Goal: Transaction & Acquisition: Obtain resource

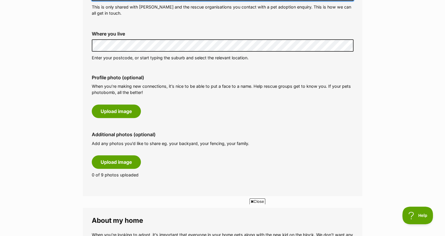
scroll to position [235, 0]
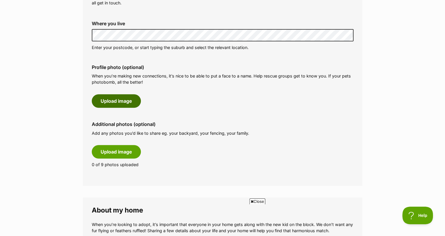
click at [114, 100] on button "Upload image" at bounding box center [116, 101] width 49 height 14
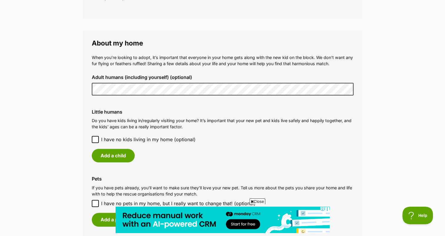
click at [94, 139] on icon at bounding box center [95, 140] width 4 height 4
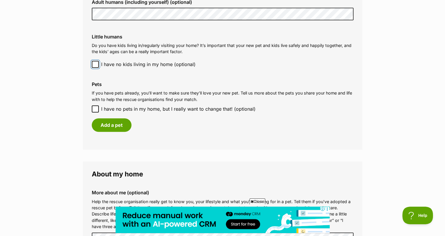
scroll to position [500, 0]
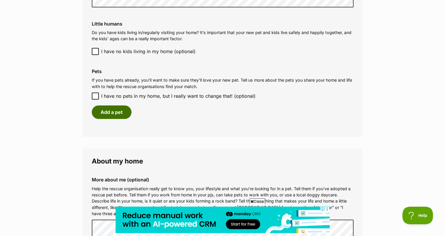
click at [108, 112] on button "Add a pet" at bounding box center [112, 113] width 40 height 14
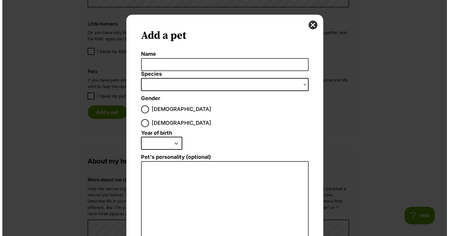
scroll to position [0, 0]
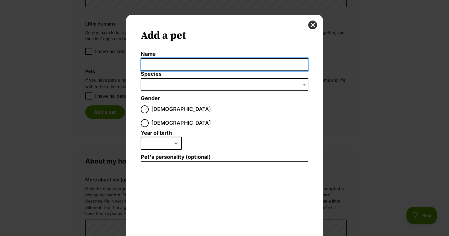
click at [161, 61] on input "Name" at bounding box center [225, 64] width 168 height 13
type input "Jasper"
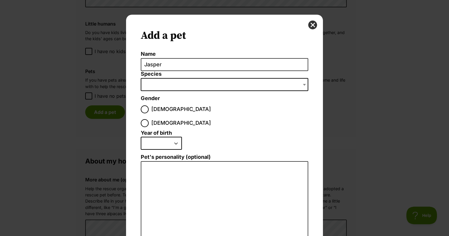
click at [151, 81] on span "Dialog Window - Close (Press escape to close)" at bounding box center [225, 84] width 168 height 13
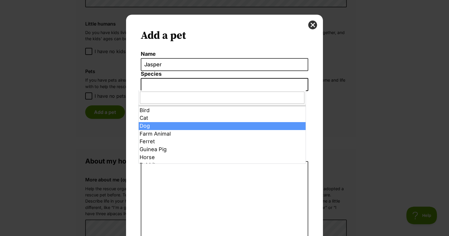
select select "1"
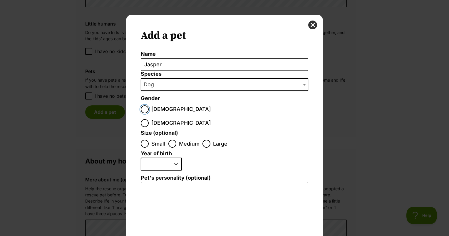
click at [143, 108] on input "Male" at bounding box center [145, 110] width 8 height 8
radio input "true"
click at [171, 140] on input "Medium" at bounding box center [172, 144] width 8 height 8
radio input "true"
click at [163, 158] on select "2025 2024 2023 2022 2021 2020 2019 2018 2017 2016 2015 2014 2013 2012 2011 2010…" at bounding box center [161, 164] width 41 height 13
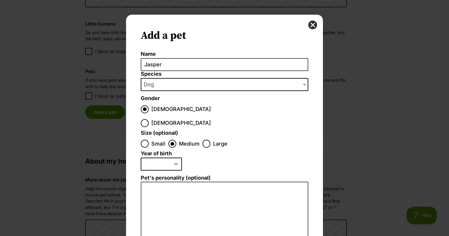
select select "2020"
click at [141, 158] on select "2025 2024 2023 2022 2021 2020 2019 2018 2017 2016 2015 2014 2013 2012 2011 2010…" at bounding box center [161, 164] width 41 height 13
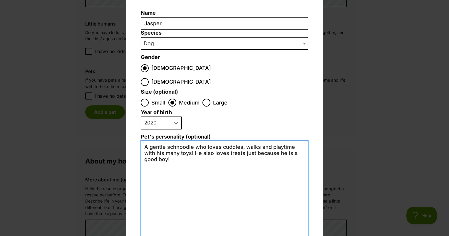
scroll to position [98, 0]
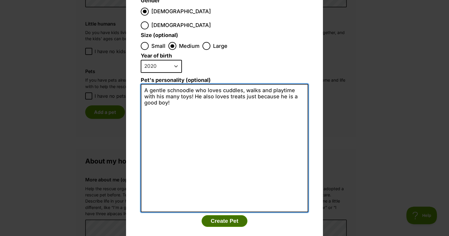
type textarea "A gentle schnoodle who loves cuddles, walks and playtime with his many toys! He…"
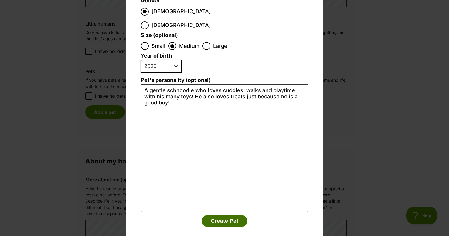
click at [222, 216] on button "Create Pet" at bounding box center [225, 222] width 46 height 12
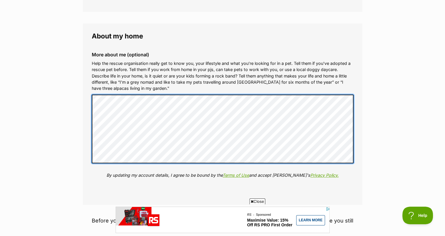
scroll to position [0, 0]
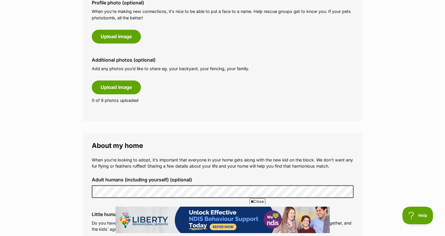
scroll to position [206, 0]
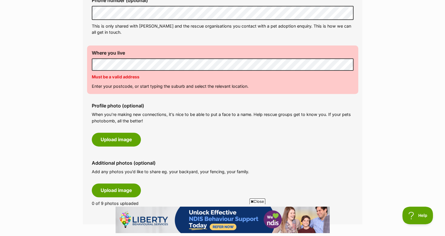
click at [86, 62] on fieldset "About me Phone number (optional) This is only shared with PetRescue and the res…" at bounding box center [222, 94] width 279 height 261
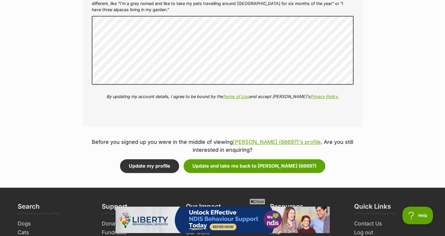
scroll to position [765, 0]
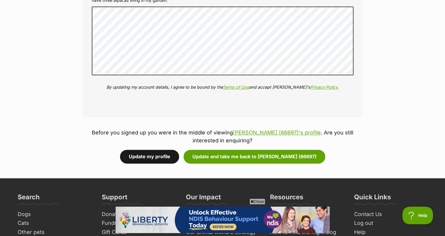
click at [157, 153] on button "Update my profile" at bounding box center [149, 157] width 59 height 14
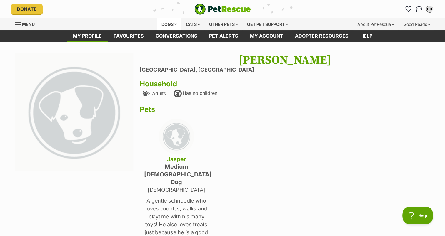
click at [175, 22] on div "Dogs" at bounding box center [169, 25] width 24 height 12
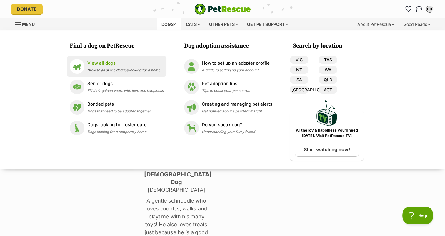
click at [94, 65] on p "View all dogs" at bounding box center [123, 63] width 73 height 7
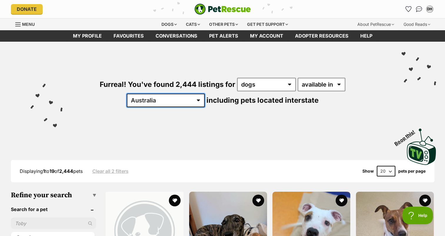
click at [205, 94] on select "Australia ACT NSW NT QLD SA TAS VIC WA" at bounding box center [166, 101] width 78 height 14
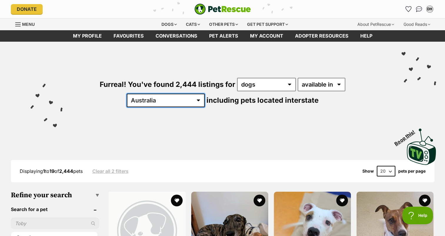
select select "VIC"
click at [205, 94] on select "Australia ACT NSW NT QLD SA TAS VIC WA" at bounding box center [166, 101] width 78 height 14
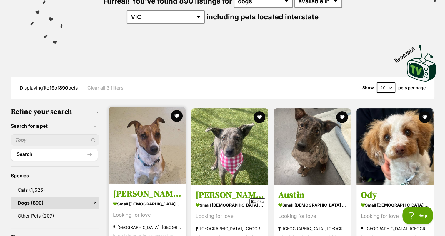
scroll to position [147, 0]
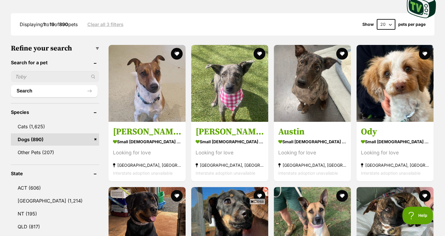
click at [28, 75] on input "text" at bounding box center [55, 76] width 88 height 11
type input "daffie"
click at [11, 85] on button "Search" at bounding box center [54, 91] width 87 height 12
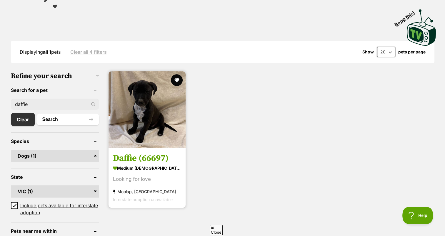
click at [136, 120] on img at bounding box center [147, 109] width 77 height 77
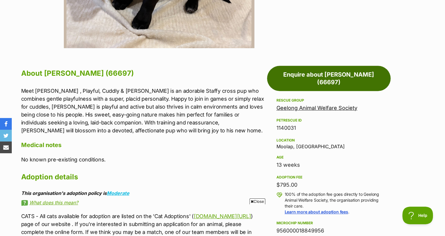
click at [300, 73] on link "Enquire about [PERSON_NAME] (66697)" at bounding box center [329, 78] width 124 height 25
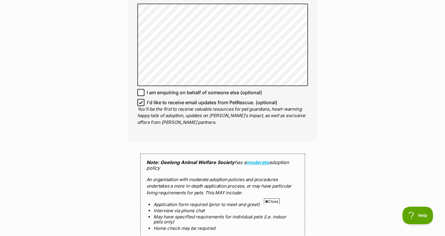
scroll to position [412, 0]
click at [139, 101] on icon at bounding box center [141, 102] width 4 height 4
click at [139, 101] on input "I'd like to receive email updates from PetRescue. (optional)" at bounding box center [140, 102] width 7 height 7
checkbox input "false"
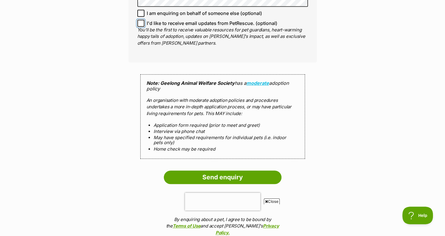
scroll to position [500, 0]
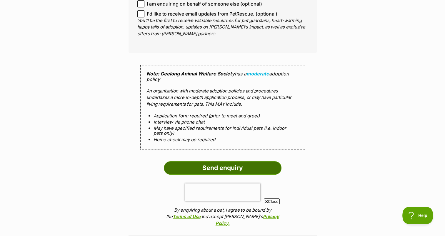
click at [196, 166] on input "Send enquiry" at bounding box center [223, 168] width 118 height 14
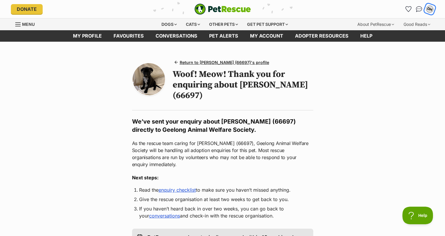
click at [429, 7] on div "DH" at bounding box center [430, 9] width 8 height 8
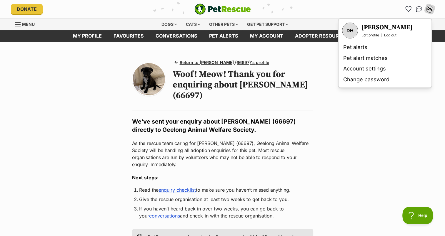
click at [363, 151] on main "Return to Daffie (66697)'s profile Woof! Meow! Thank you for enquiring about Da…" at bounding box center [222, 217] width 445 height 351
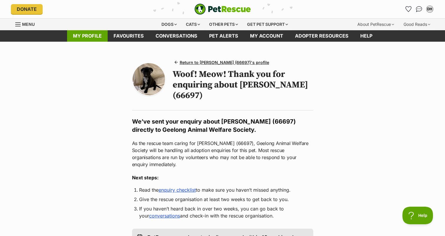
click at [89, 36] on link "My profile" at bounding box center [87, 35] width 41 height 11
